Goal: Task Accomplishment & Management: Manage account settings

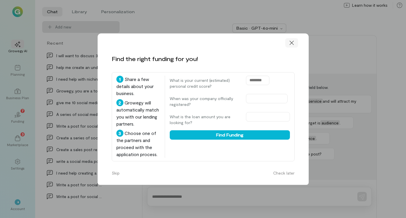
click at [295, 38] on div at bounding box center [291, 42] width 13 height 9
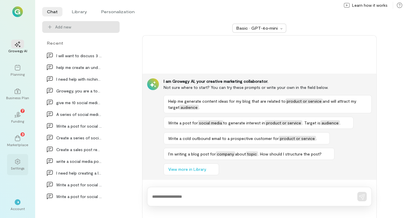
click at [16, 160] on icon at bounding box center [17, 162] width 5 height 6
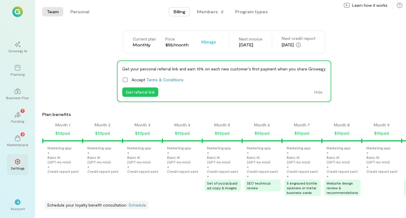
scroll to position [0, 339]
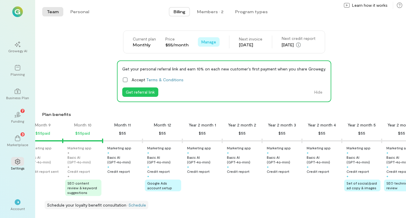
click at [213, 44] on span "Manage" at bounding box center [208, 42] width 15 height 6
click at [216, 64] on span "Cancel plan" at bounding box center [222, 66] width 22 height 6
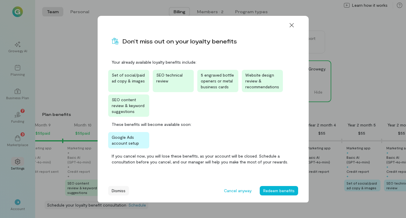
click at [115, 191] on button "Dismiss" at bounding box center [118, 190] width 21 height 9
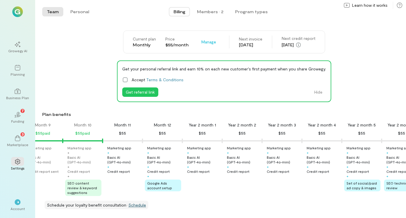
click at [140, 206] on link "Schedule" at bounding box center [137, 204] width 18 height 5
click at [15, 164] on icon at bounding box center [18, 162] width 6 height 6
click at [211, 40] on span "Manage" at bounding box center [208, 42] width 15 height 6
click at [215, 58] on link "See Annual Plan" at bounding box center [221, 55] width 45 height 12
